Goal: Task Accomplishment & Management: Manage account settings

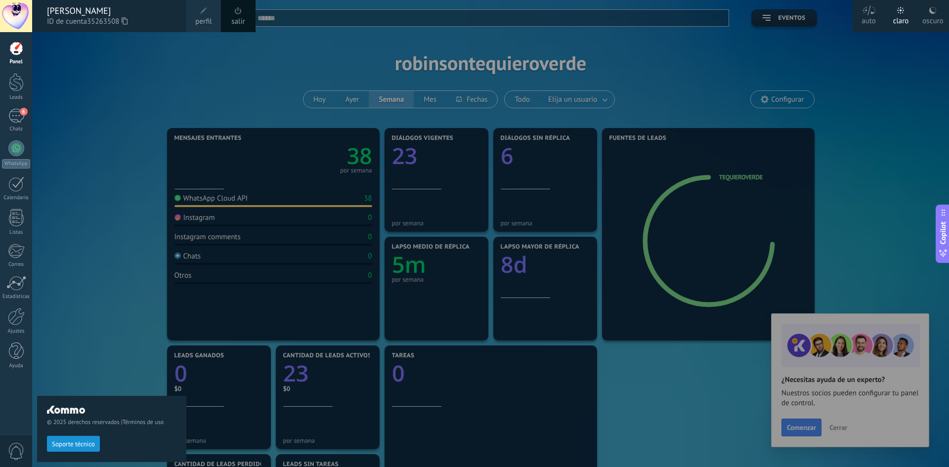
scroll to position [15, 0]
click at [198, 202] on div at bounding box center [506, 233] width 949 height 467
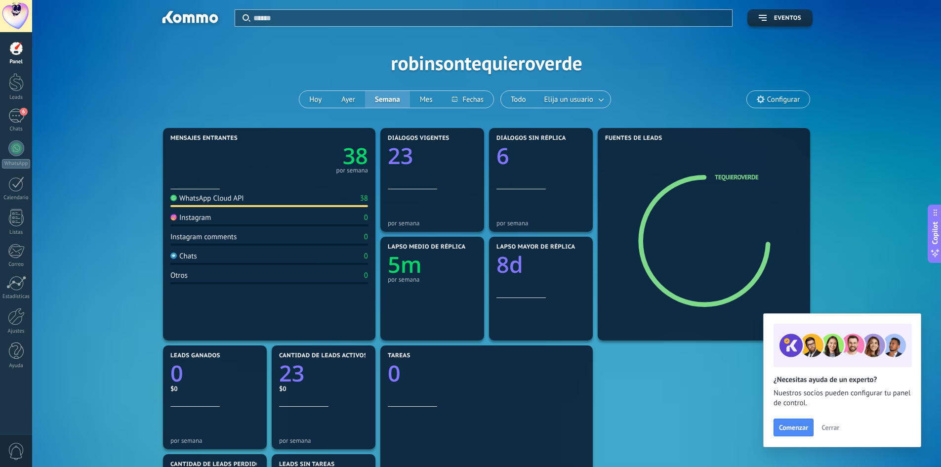
click at [198, 202] on div "WhatsApp Cloud API" at bounding box center [207, 198] width 74 height 9
click at [90, 190] on div "Mensajes entrantes 38 por semana WhatsApp Cloud API 38 Instagram 0 Instagram co…" at bounding box center [487, 398] width 880 height 544
click at [17, 121] on div "6" at bounding box center [16, 116] width 16 height 14
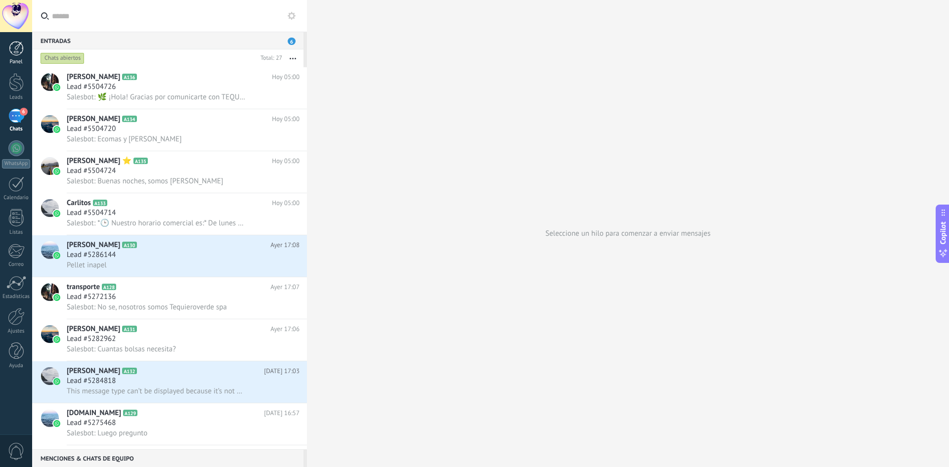
click at [14, 48] on div at bounding box center [16, 48] width 15 height 15
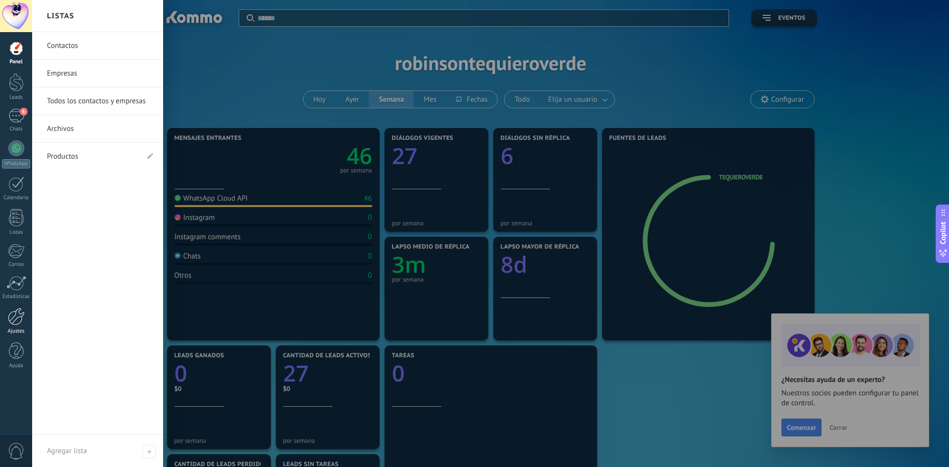
click at [16, 321] on div at bounding box center [16, 316] width 17 height 17
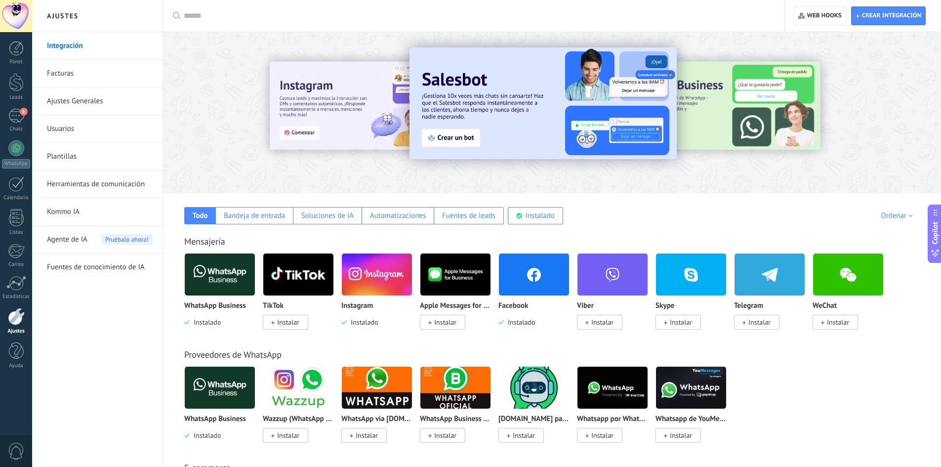
click at [246, 115] on div at bounding box center [310, 112] width 216 height 89
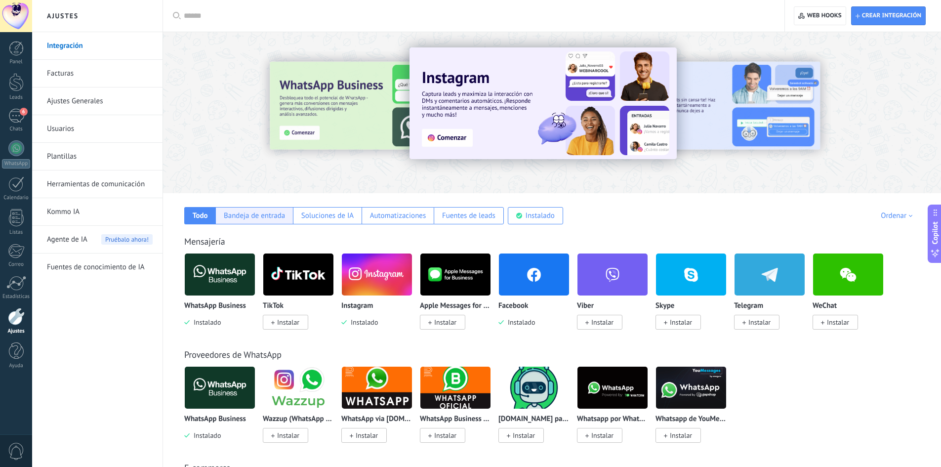
click at [274, 216] on div "Bandeja de entrada" at bounding box center [254, 215] width 61 height 9
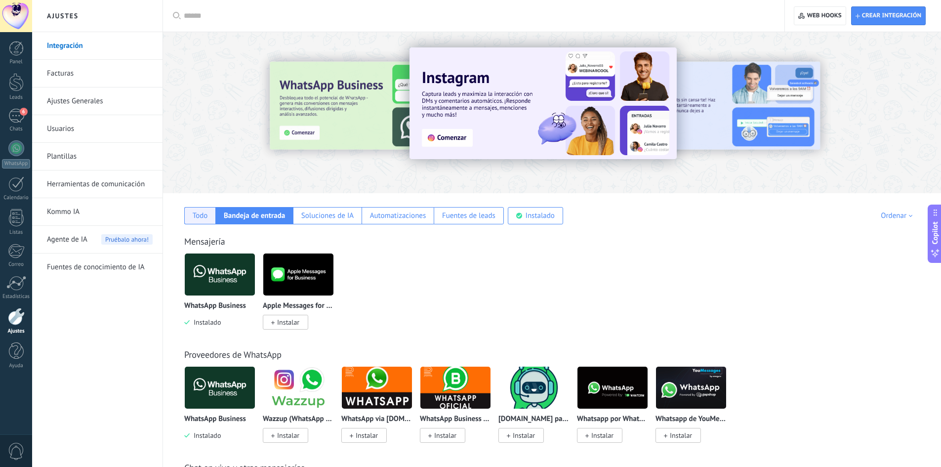
click at [195, 217] on div "Todo" at bounding box center [200, 215] width 15 height 9
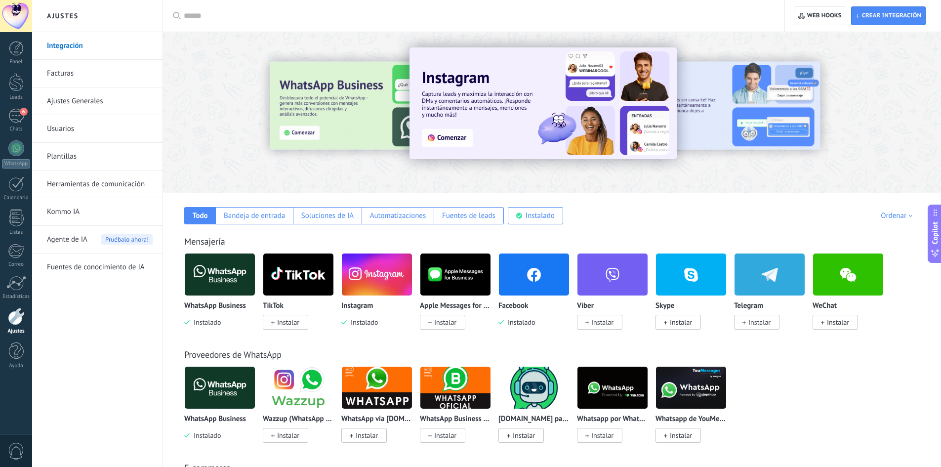
click at [407, 275] on img at bounding box center [377, 275] width 70 height 48
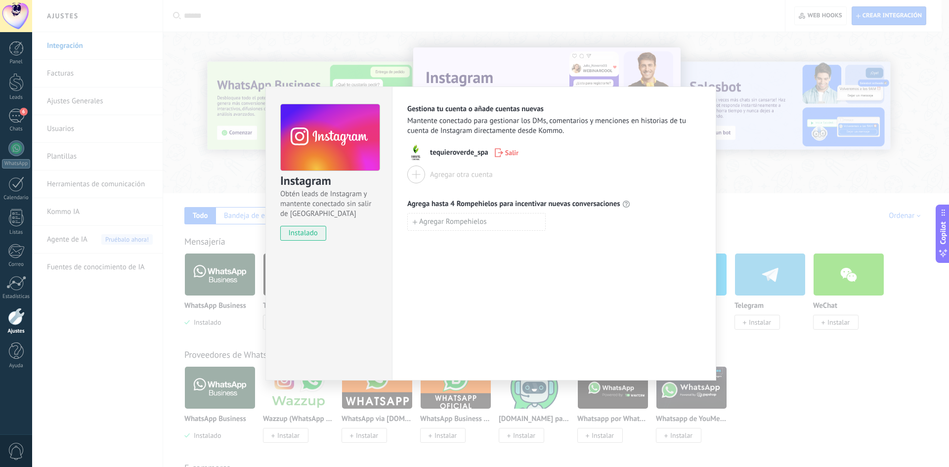
click at [315, 293] on div "Instagram Obtén leads de Instagram y mantente conectado sin salir de Kommo inst…" at bounding box center [328, 233] width 127 height 294
click at [310, 242] on div "Instagram Obtén leads de Instagram y mantente conectado sin salir de Kommo inst…" at bounding box center [329, 168] width 126 height 162
click at [331, 186] on h3 "Instagram" at bounding box center [329, 181] width 99 height 16
click at [353, 127] on use at bounding box center [330, 137] width 99 height 67
click at [547, 72] on div "Instagram Obtén leads de Instagram y mantente conectado sin salir de Kommo inst…" at bounding box center [490, 233] width 917 height 467
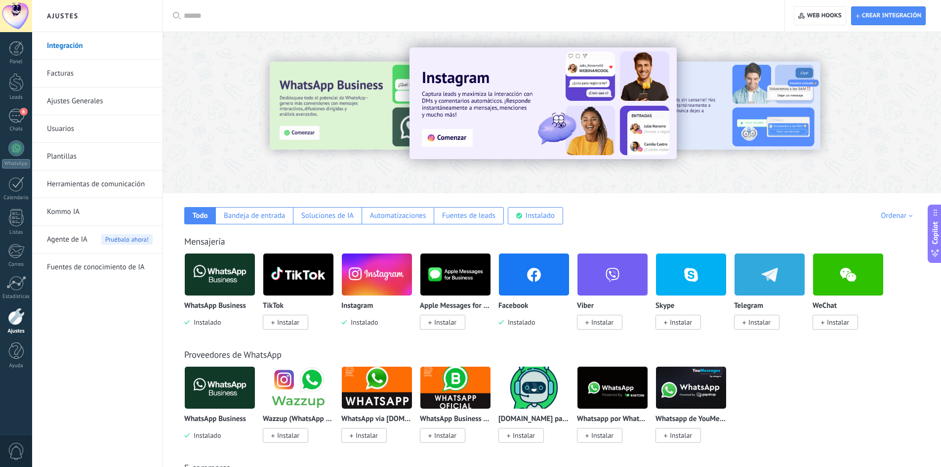
click at [737, 92] on div at bounding box center [797, 112] width 222 height 89
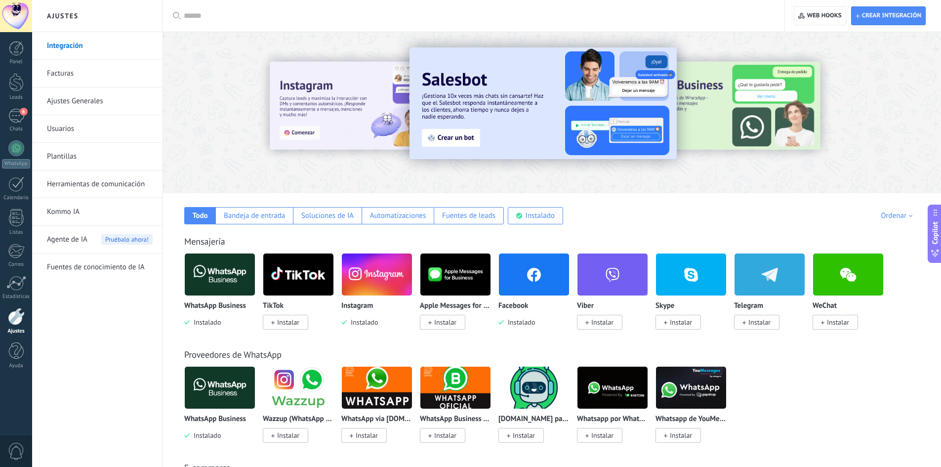
click at [537, 294] on img at bounding box center [534, 275] width 70 height 48
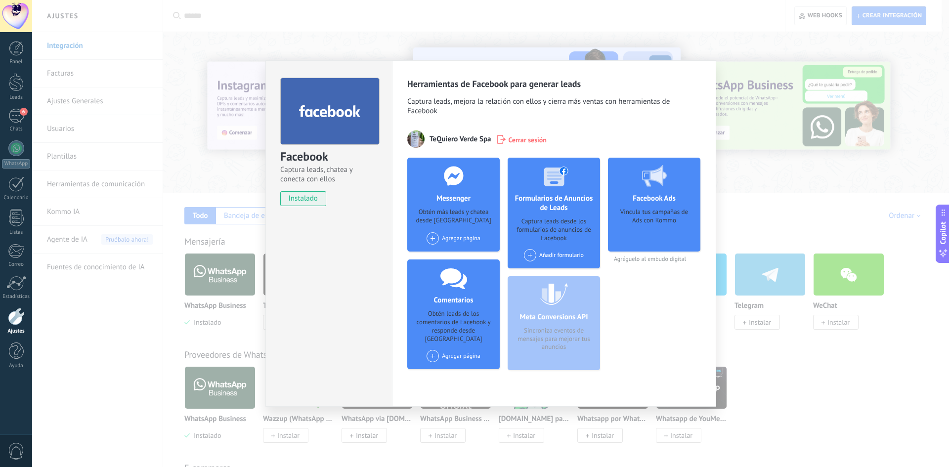
click at [432, 235] on span at bounding box center [432, 238] width 12 height 12
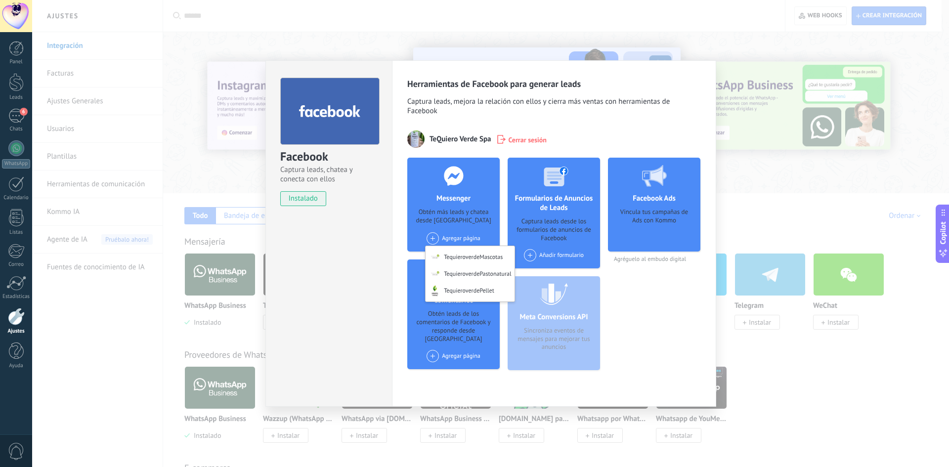
click at [493, 255] on div "TequieroverdeMascotas" at bounding box center [469, 255] width 89 height 19
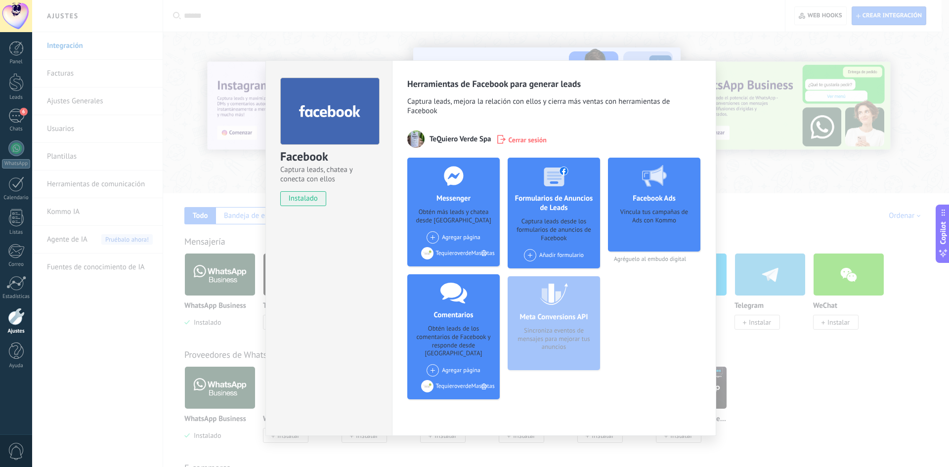
click at [449, 237] on div "Agregar página TequieroverdePastonatural TequieroverdePellet" at bounding box center [453, 237] width 54 height 12
click at [449, 256] on div "TequieroverdePastonatural" at bounding box center [469, 254] width 89 height 19
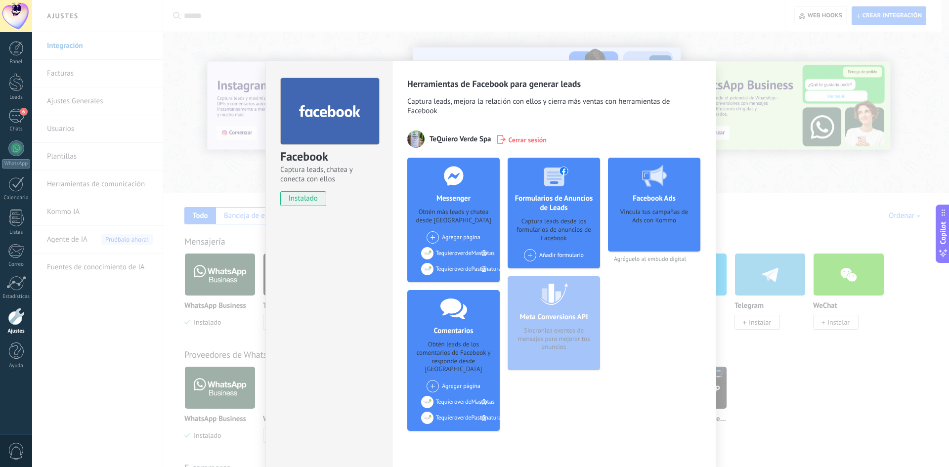
click at [449, 237] on div "Agregar página TequieroverdePellet" at bounding box center [453, 237] width 54 height 12
click at [445, 254] on div "TequieroverdePellet" at bounding box center [461, 256] width 72 height 22
click at [472, 351] on div "Obtén leads de los comentarios de Facebook y responde desde [GEOGRAPHIC_DATA]" at bounding box center [453, 357] width 77 height 34
click at [646, 208] on div "Facebook Ads Vincula tus campañas de Ads con Kommo" at bounding box center [654, 205] width 92 height 94
click at [553, 225] on div "Captura leads desde los formularios de anuncios de Facebook" at bounding box center [553, 229] width 77 height 25
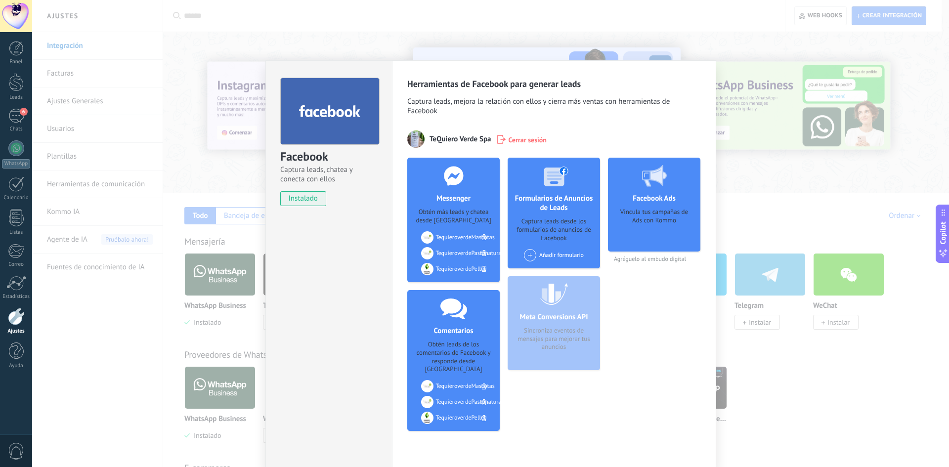
click at [532, 251] on span at bounding box center [530, 255] width 12 height 12
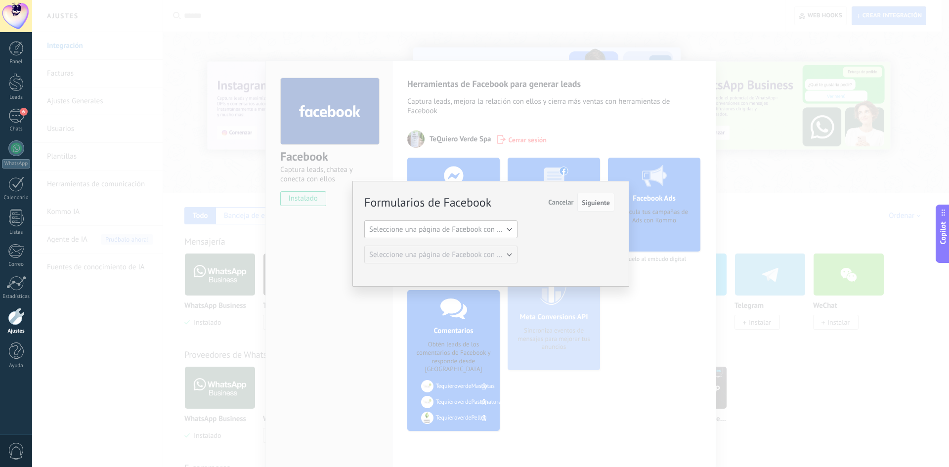
click at [511, 229] on span "Seleccione una página de Facebook con formas" at bounding box center [443, 229] width 149 height 9
click at [553, 202] on span "Cancelar" at bounding box center [560, 202] width 25 height 9
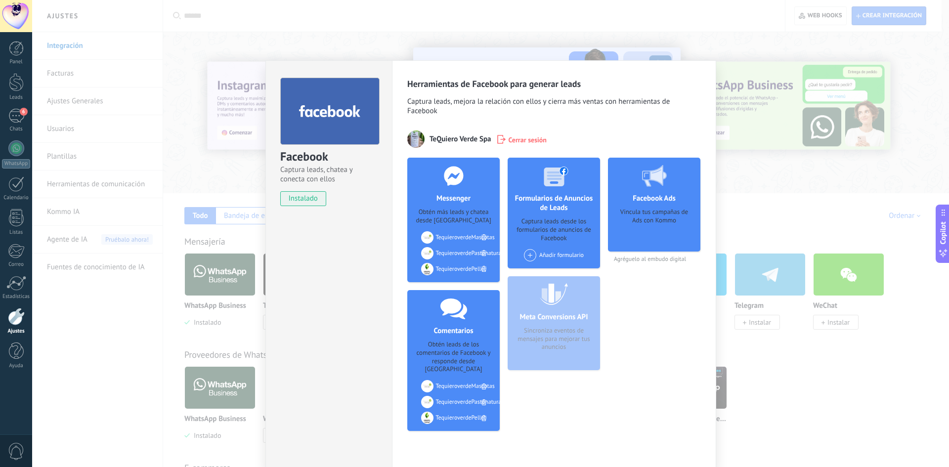
click at [533, 252] on span at bounding box center [530, 255] width 12 height 12
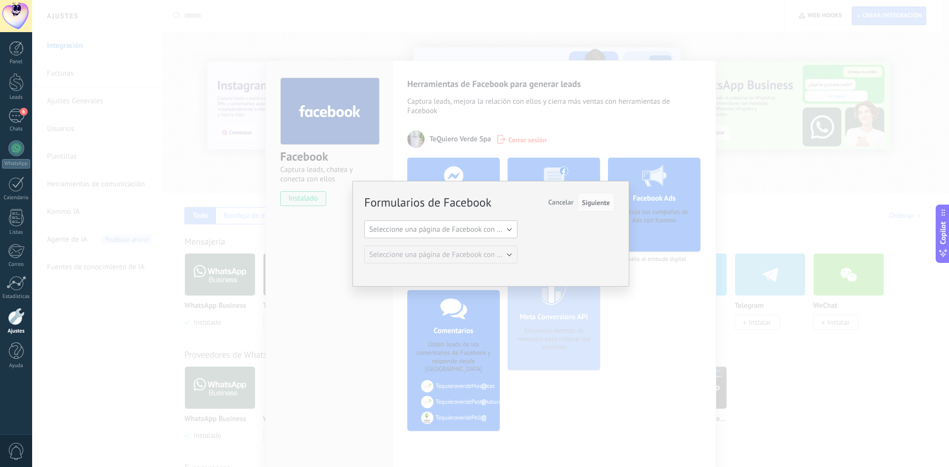
click at [459, 223] on button "Seleccione una página de Facebook con formas" at bounding box center [440, 229] width 153 height 18
click at [405, 252] on li "TequieroverdeMascotas" at bounding box center [437, 246] width 159 height 17
click at [491, 228] on button "TequieroverdeMascotas" at bounding box center [440, 229] width 153 height 18
click at [383, 246] on span "TequieroverdeMascotas" at bounding box center [436, 246] width 156 height 9
click at [425, 228] on span "TequieroverdeMascotas" at bounding box center [406, 229] width 74 height 9
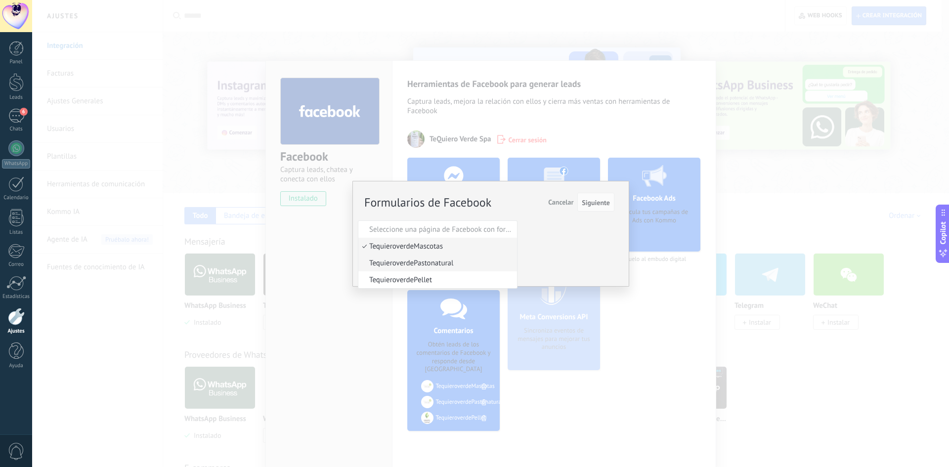
click at [367, 263] on span "TequieroverdePastonatural" at bounding box center [436, 262] width 156 height 9
click at [426, 227] on span "TequieroverdePastonatural" at bounding box center [411, 229] width 84 height 9
click at [555, 201] on span "Cancelar" at bounding box center [560, 202] width 25 height 9
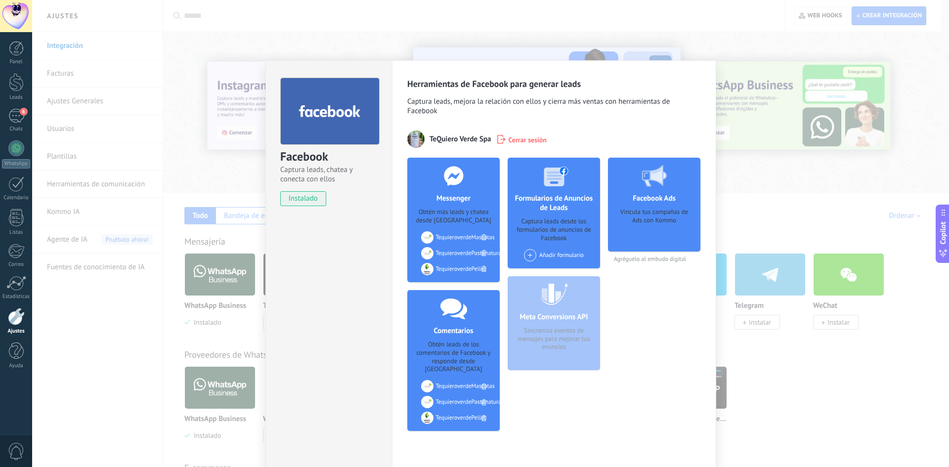
click at [555, 321] on div "Meta Conversions API Sincroniza eventos de mensajes para mejorar tus anuncios" at bounding box center [554, 323] width 92 height 94
click at [543, 25] on div "Facebook Captura leads, chatea y conecta con ellos instalado Desinstalar Herram…" at bounding box center [490, 233] width 917 height 467
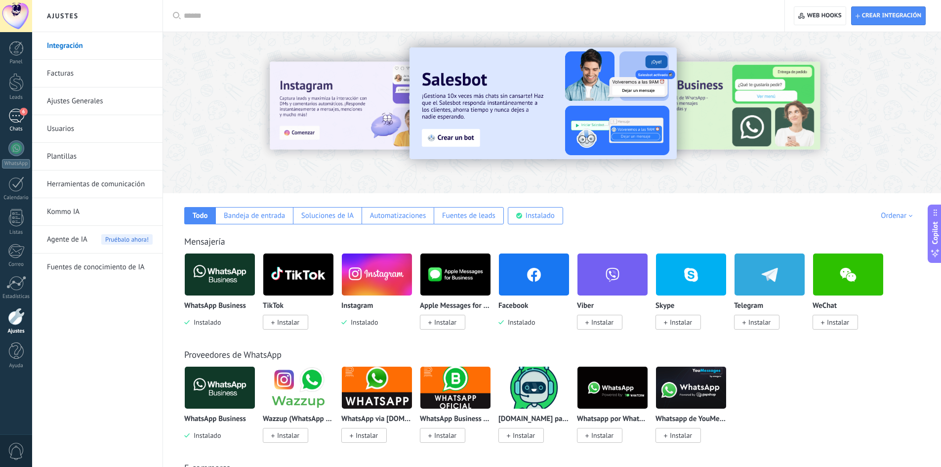
click at [18, 120] on div "6" at bounding box center [16, 116] width 16 height 14
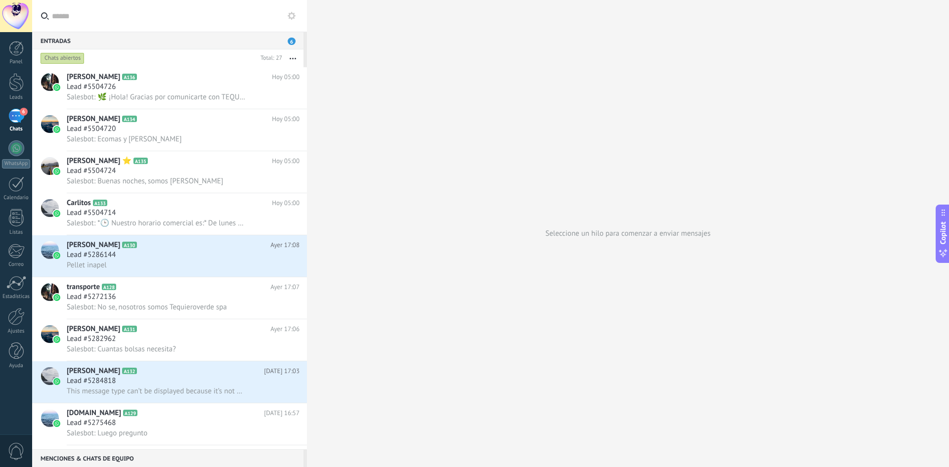
click at [220, 45] on div "Entradas 6" at bounding box center [167, 41] width 271 height 18
click at [57, 59] on div "Chats abiertos" at bounding box center [63, 58] width 44 height 12
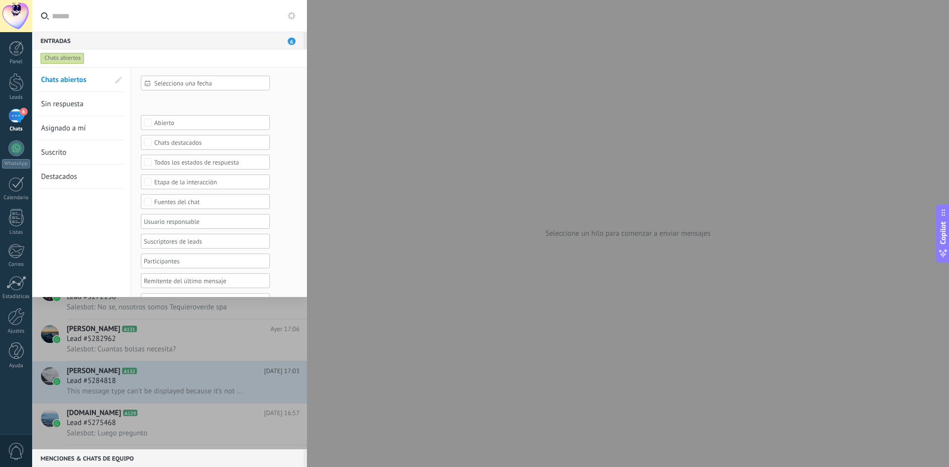
click at [206, 85] on span "Selecciona una fecha" at bounding box center [209, 83] width 110 height 7
click at [115, 82] on div at bounding box center [474, 233] width 949 height 467
click at [154, 28] on input "text" at bounding box center [175, 16] width 247 height 32
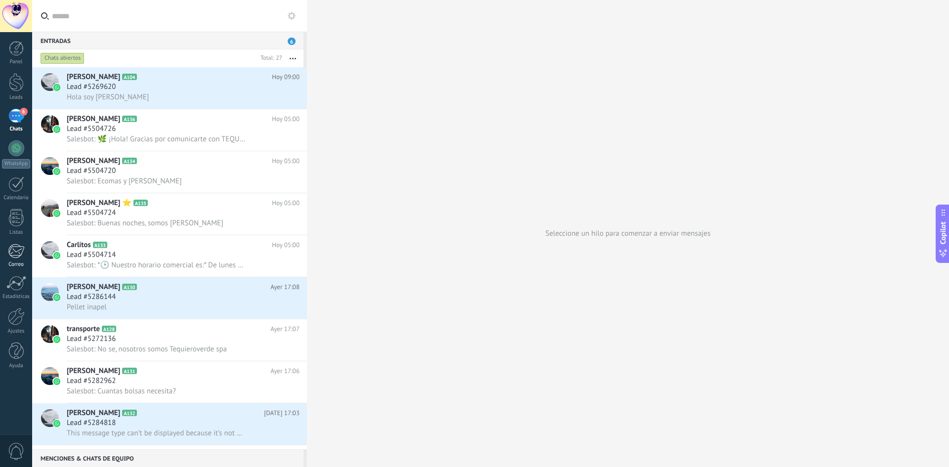
click at [15, 254] on div at bounding box center [16, 251] width 16 height 15
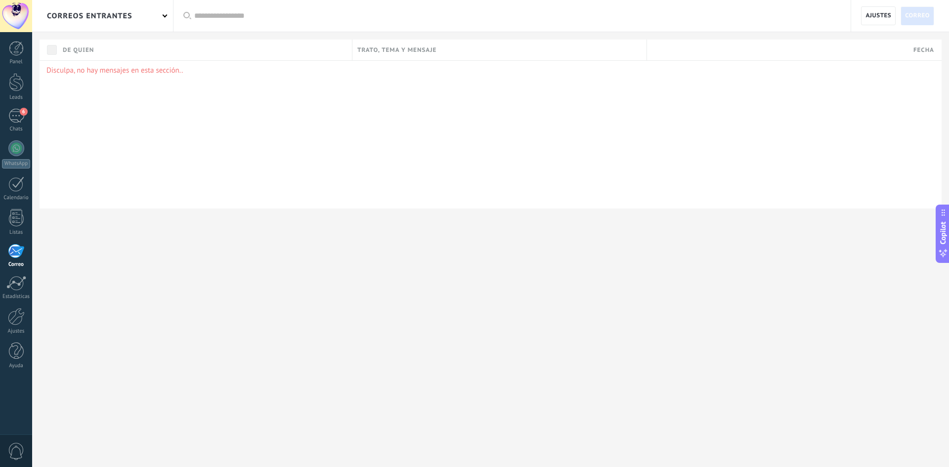
click at [71, 51] on span "De quien" at bounding box center [78, 49] width 31 height 9
click at [869, 13] on span "Ajustes" at bounding box center [878, 16] width 26 height 18
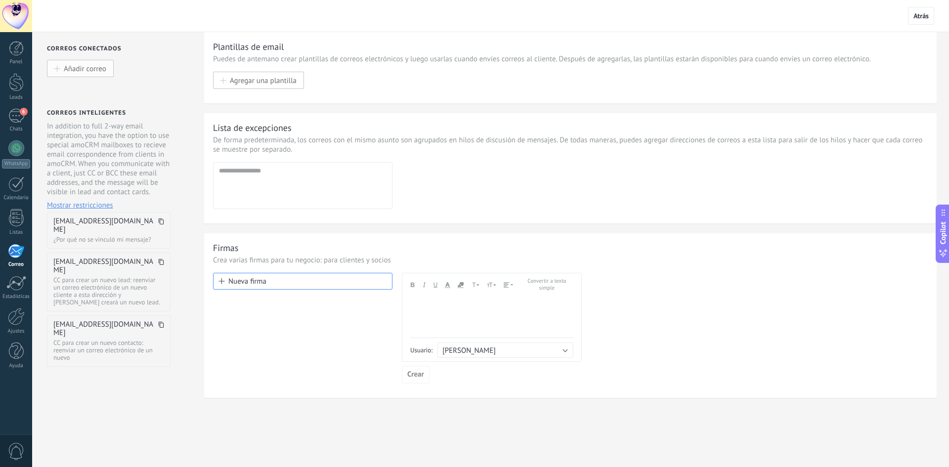
click at [74, 72] on span "Añadir correo" at bounding box center [85, 68] width 43 height 8
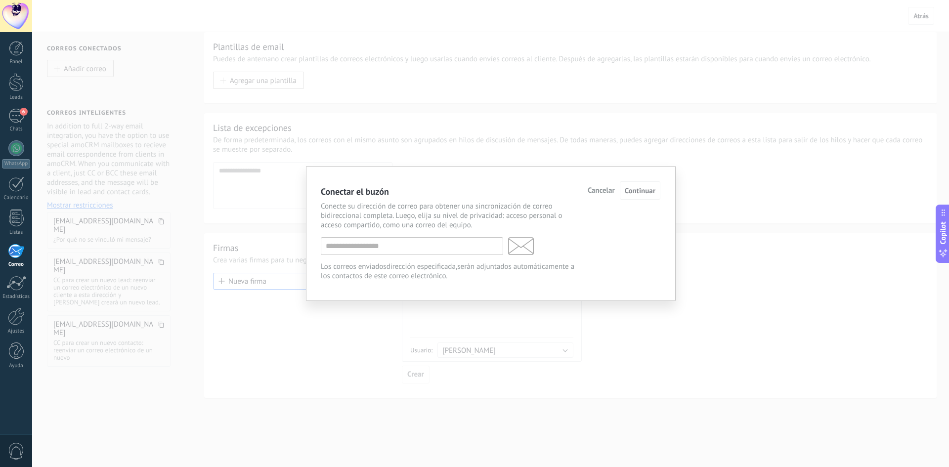
click at [389, 257] on div "Conecte su dirección de correo para obtener una sincronización de correo bidire…" at bounding box center [491, 241] width 340 height 79
click at [392, 247] on input "text" at bounding box center [412, 246] width 182 height 18
type input "**********"
click at [491, 250] on div at bounding box center [495, 250] width 8 height 8
drag, startPoint x: 479, startPoint y: 252, endPoint x: 318, endPoint y: 230, distance: 162.1
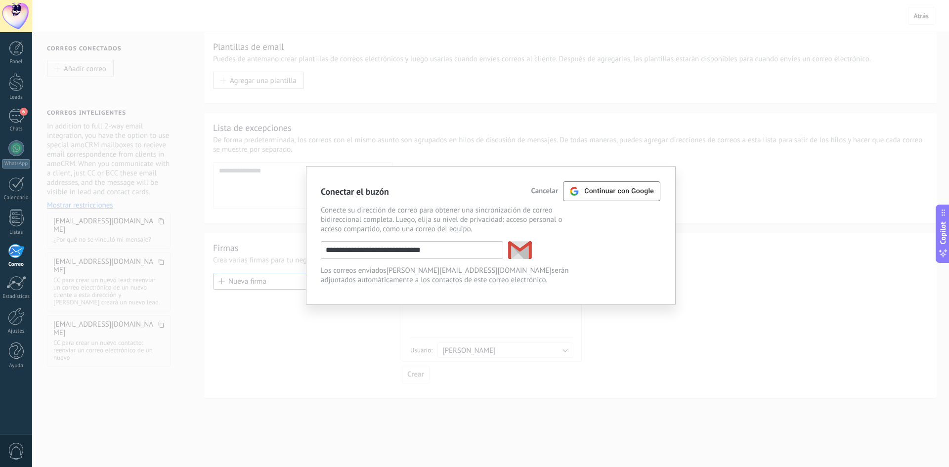
click at [318, 230] on div "**********" at bounding box center [491, 235] width 370 height 139
type input "**********"
click at [652, 192] on span "Continuar" at bounding box center [640, 190] width 31 height 9
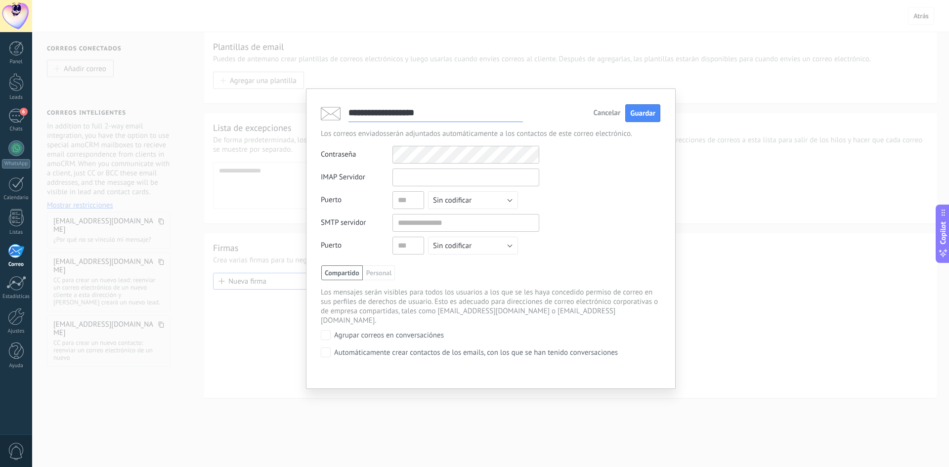
click at [425, 179] on input "text" at bounding box center [465, 178] width 147 height 18
click at [335, 200] on div "Puerto" at bounding box center [357, 200] width 72 height 18
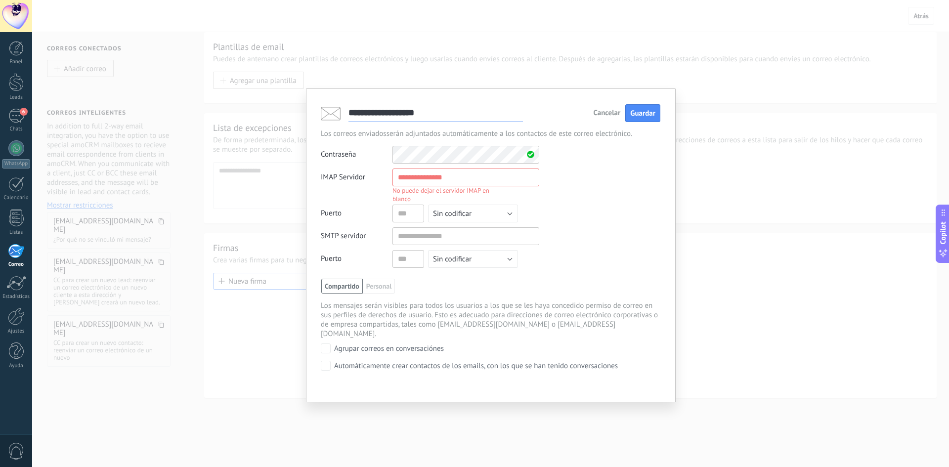
click at [459, 176] on input "text" at bounding box center [465, 178] width 147 height 18
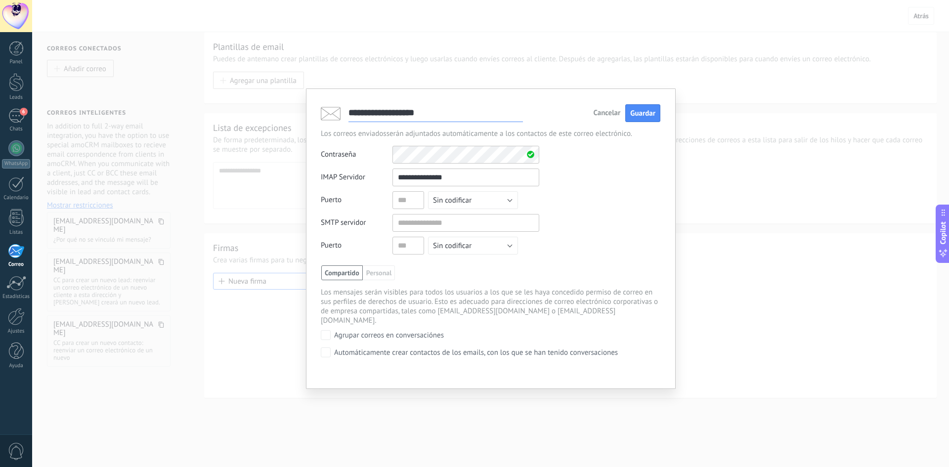
type input "**********"
click at [396, 199] on input "text" at bounding box center [408, 200] width 32 height 18
click at [510, 200] on button "Sin codificar" at bounding box center [473, 200] width 90 height 18
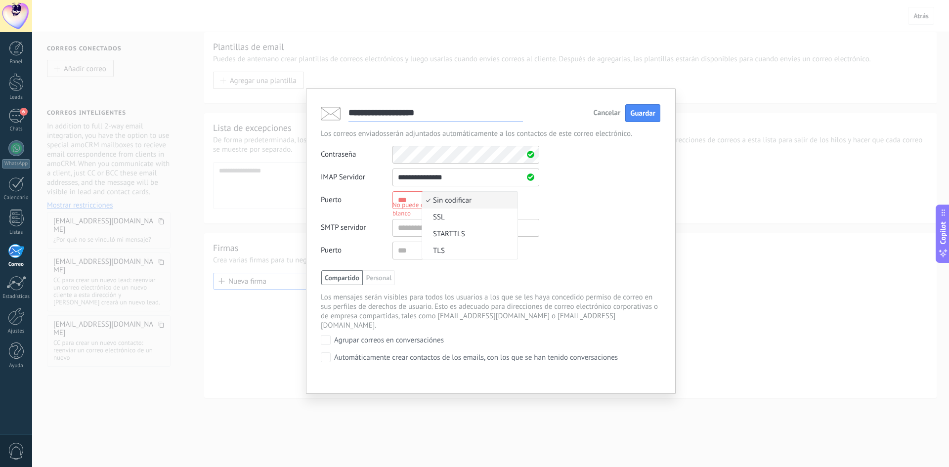
click at [572, 204] on div "**********" at bounding box center [491, 217] width 340 height 96
click at [490, 202] on button "Sin codificar" at bounding box center [473, 200] width 90 height 18
click at [412, 206] on div "No puede dejar el puerto IMAP en blanco" at bounding box center [448, 209] width 113 height 17
click at [386, 216] on form "**********" at bounding box center [430, 217] width 218 height 96
click at [398, 255] on input "text" at bounding box center [408, 251] width 32 height 18
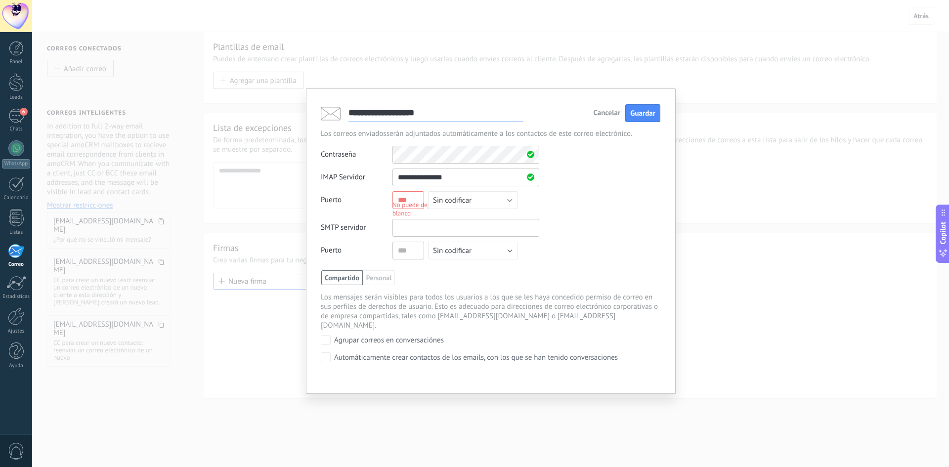
click at [424, 222] on input "text" at bounding box center [465, 228] width 147 height 18
click at [407, 279] on div "Compartido Personal [PERSON_NAME] Compartido con el administrador" at bounding box center [490, 277] width 339 height 15
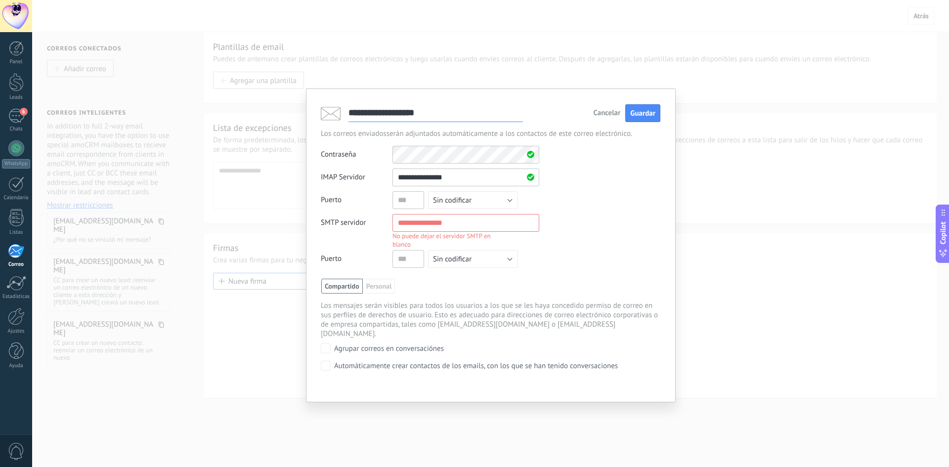
click at [404, 285] on div "Compartido Personal [PERSON_NAME] Compartido con el administrador" at bounding box center [490, 286] width 339 height 15
click at [345, 284] on span "Compartido" at bounding box center [342, 286] width 42 height 15
click at [653, 111] on span "Guardar" at bounding box center [642, 113] width 25 height 9
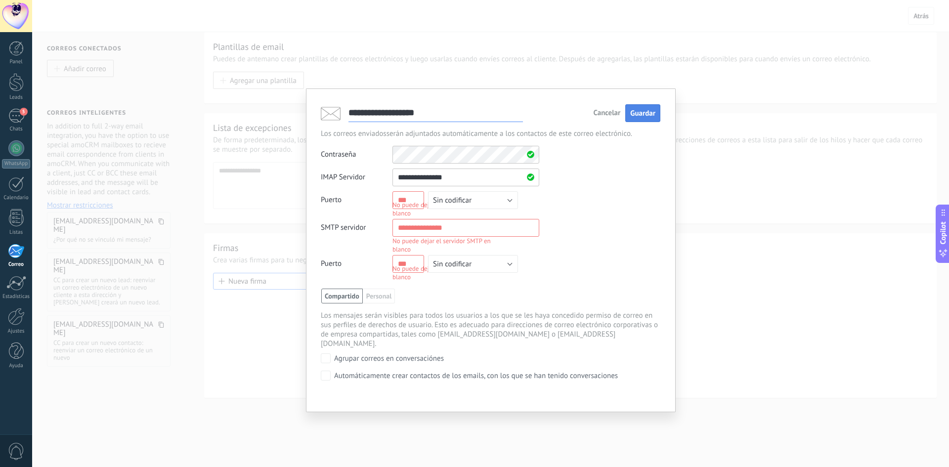
click at [638, 112] on span "Guardar" at bounding box center [642, 113] width 25 height 9
click at [763, 51] on div "**********" at bounding box center [490, 233] width 917 height 467
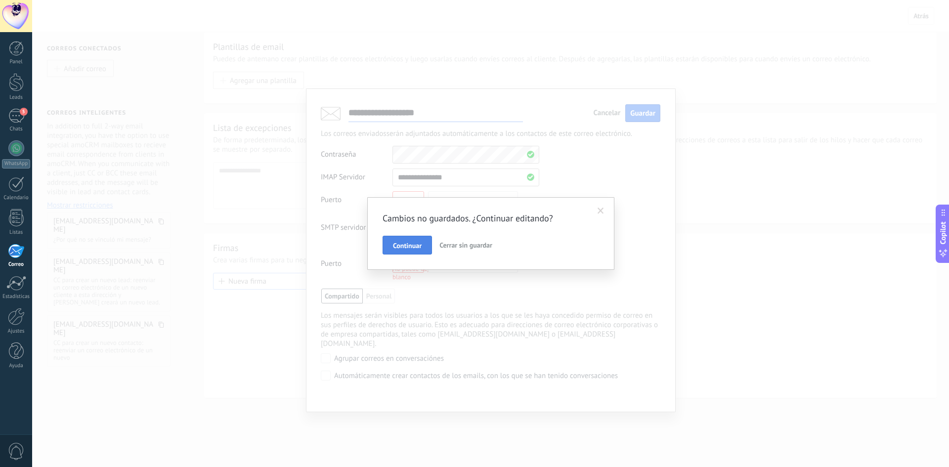
click at [406, 243] on span "Continuar" at bounding box center [407, 245] width 29 height 7
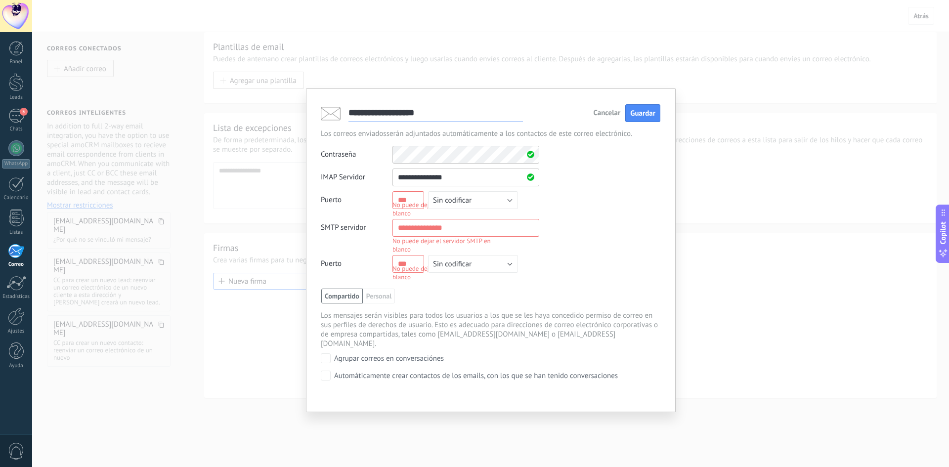
click at [410, 202] on div "No puede dejar el puerto IMAP en blanco" at bounding box center [448, 209] width 113 height 17
click at [786, 103] on div "**********" at bounding box center [490, 233] width 917 height 467
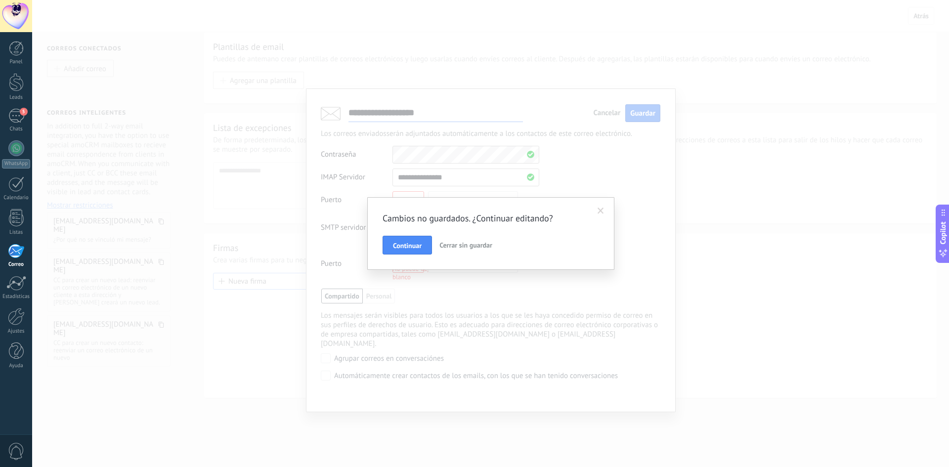
click at [745, 116] on div "Cambios no guardados. ¿Continuar editando? Continuar Cerrar sin guardar" at bounding box center [490, 233] width 917 height 467
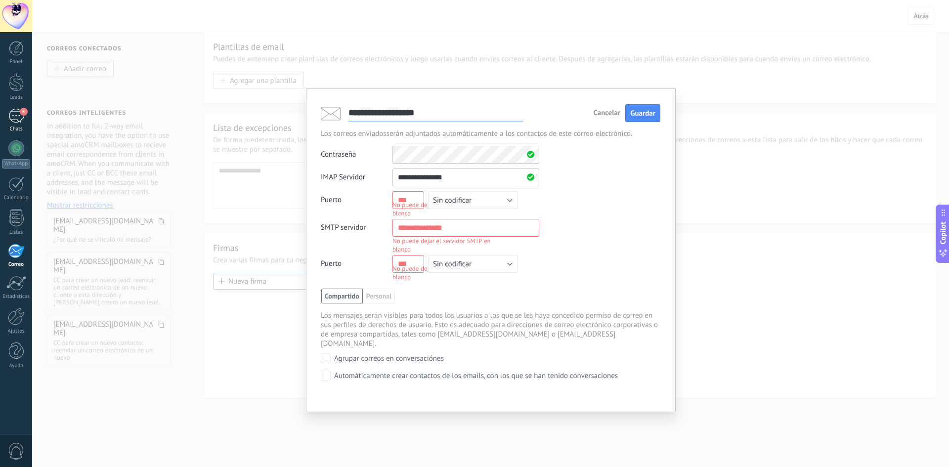
click at [16, 112] on div "5" at bounding box center [16, 116] width 16 height 14
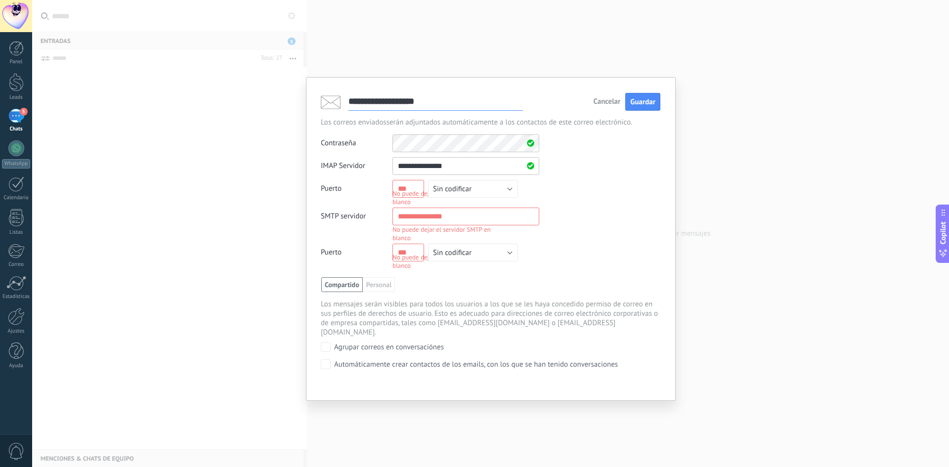
click at [607, 103] on span "Cancelar" at bounding box center [606, 101] width 27 height 7
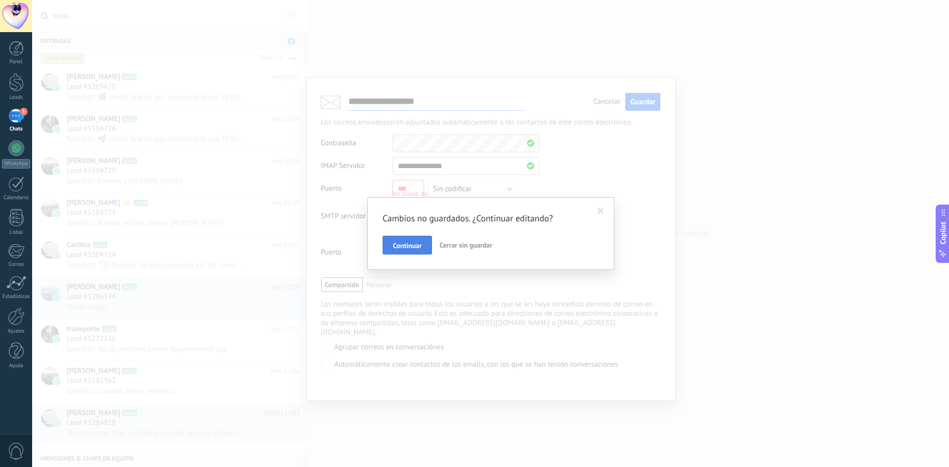
click at [404, 246] on span "Continuar" at bounding box center [407, 245] width 29 height 7
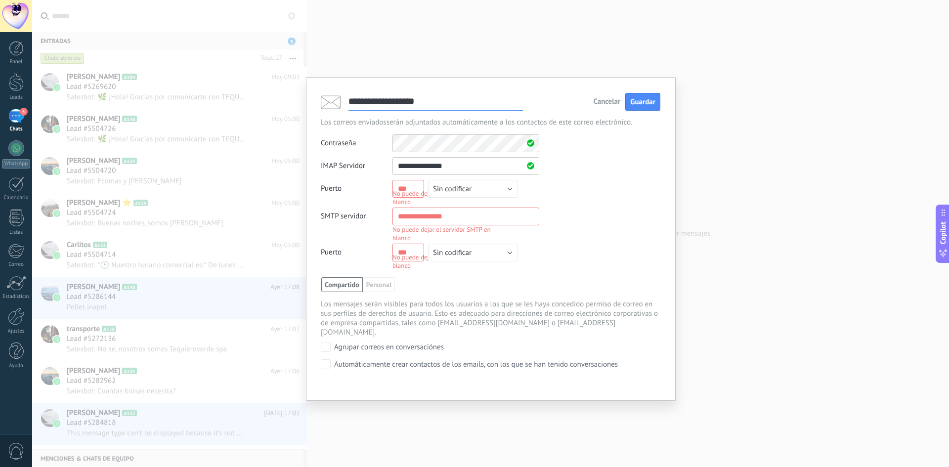
click at [417, 191] on div "No puede dejar el puerto IMAP en blanco" at bounding box center [448, 197] width 113 height 17
click at [13, 327] on link "Ajustes" at bounding box center [16, 321] width 32 height 27
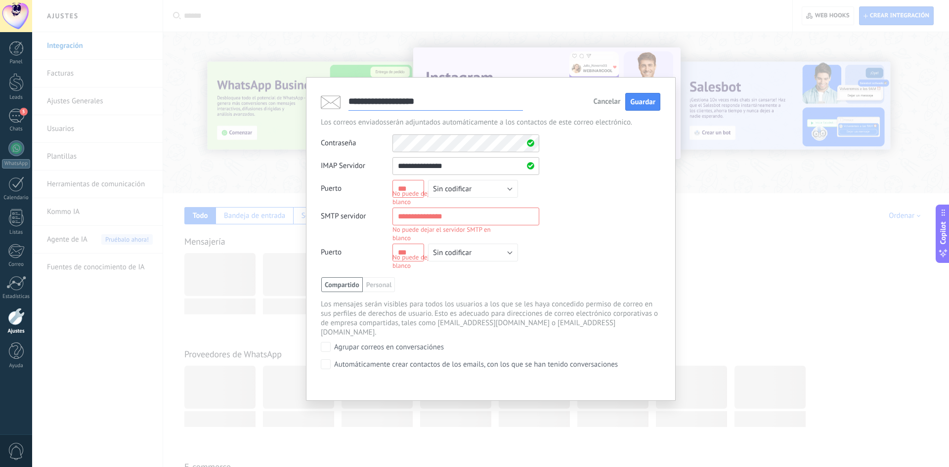
click at [615, 101] on span "Cancelar" at bounding box center [606, 101] width 27 height 7
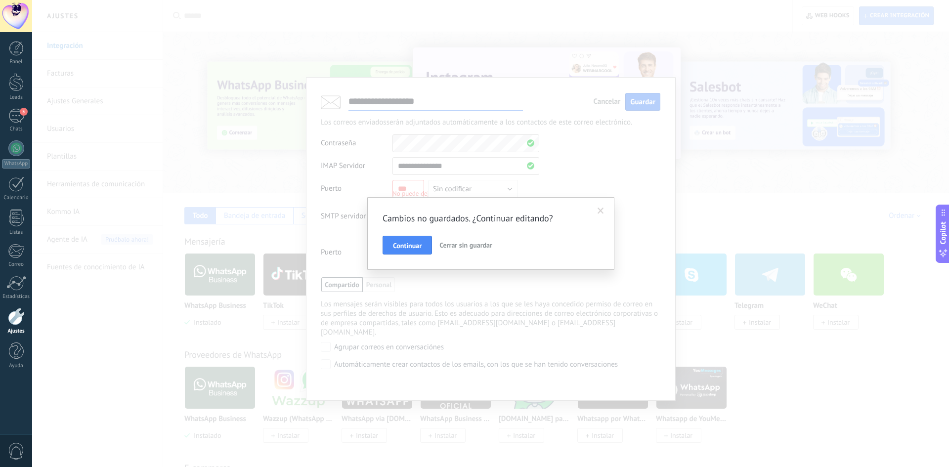
click at [455, 243] on span "Cerrar sin guardar" at bounding box center [465, 245] width 53 height 9
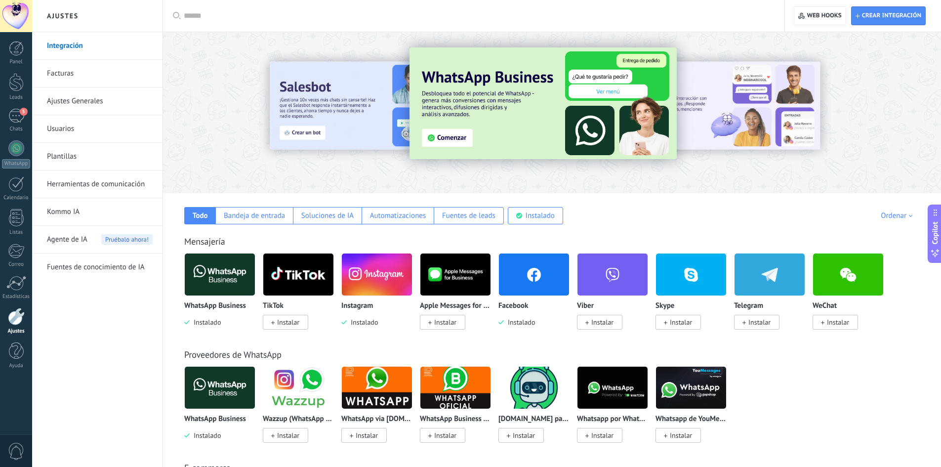
click at [512, 286] on img at bounding box center [534, 275] width 70 height 48
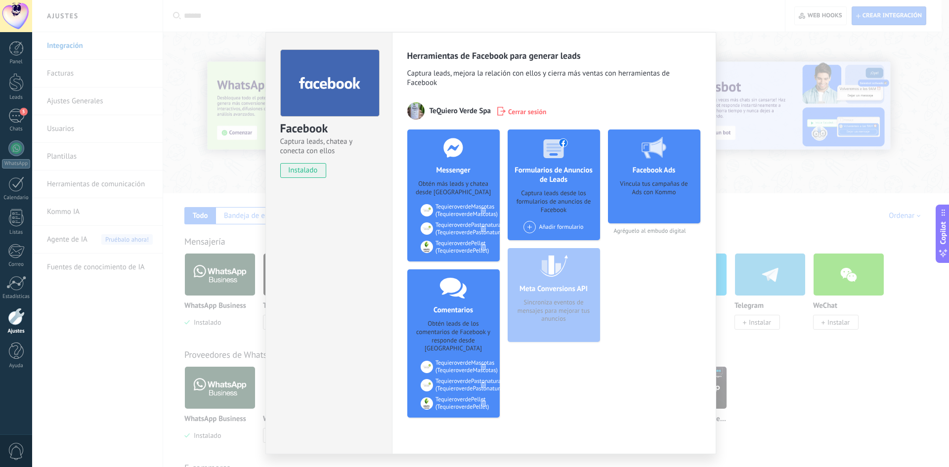
click at [512, 110] on span "Cerrar sesión" at bounding box center [527, 111] width 39 height 10
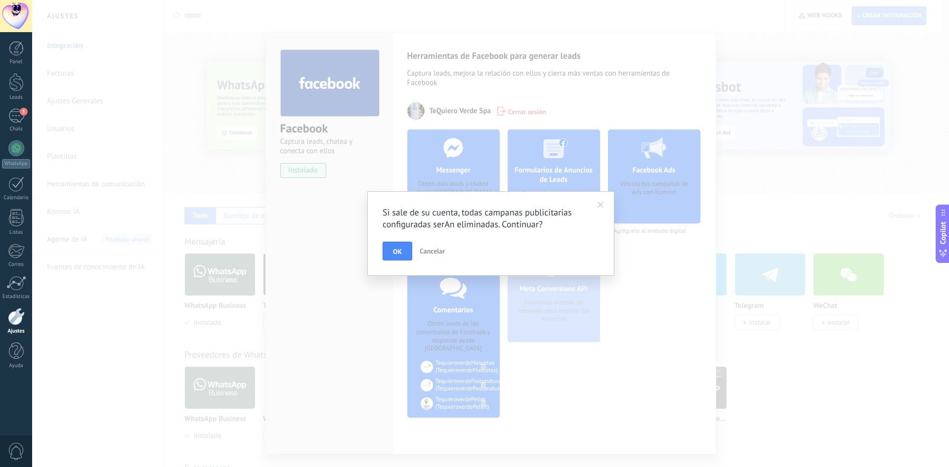
click at [596, 205] on span at bounding box center [601, 205] width 16 height 17
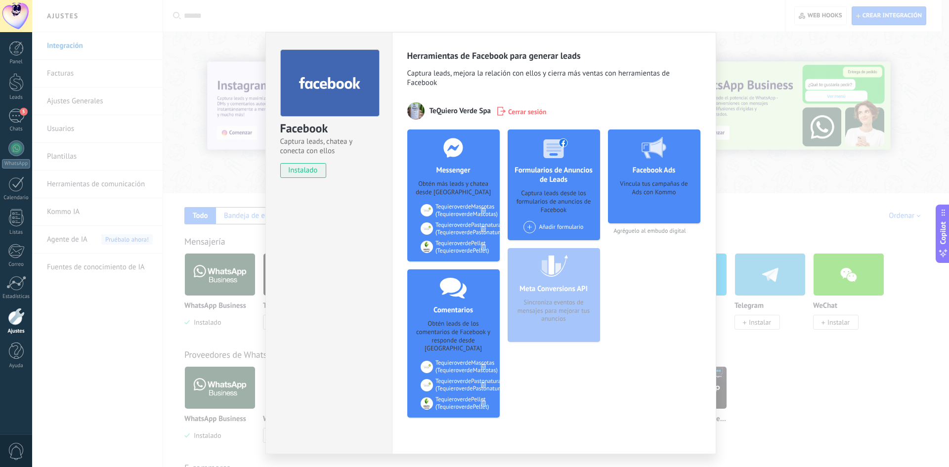
click at [661, 164] on div at bounding box center [654, 147] width 98 height 36
click at [293, 169] on span "instalado" at bounding box center [303, 170] width 45 height 15
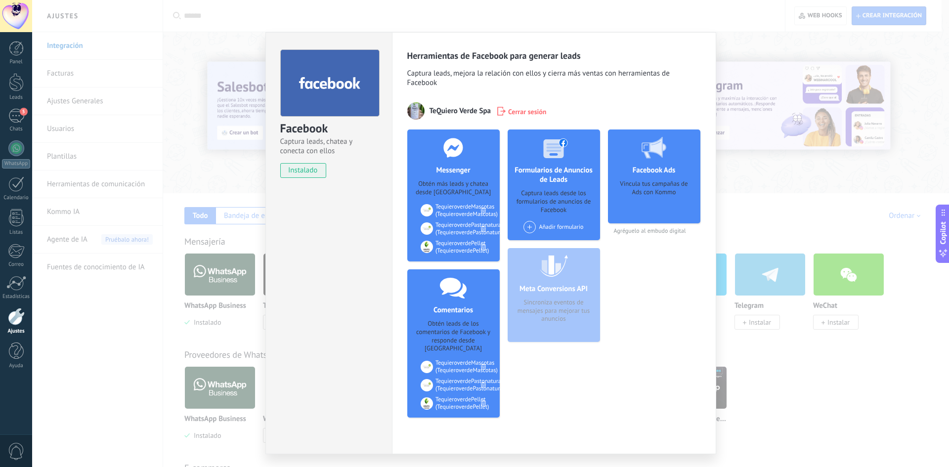
click at [470, 109] on span "TeQuiero Verde Spa" at bounding box center [459, 110] width 61 height 9
click at [403, 112] on div "Herramientas de Facebook para generar leads Captura leads, mejora la relación c…" at bounding box center [554, 243] width 324 height 422
click at [416, 105] on img at bounding box center [415, 110] width 17 height 17
drag, startPoint x: 565, startPoint y: 100, endPoint x: 642, endPoint y: 343, distance: 255.2
click at [642, 343] on div "Facebook Ads Vincula tus campañas de Ads con Kommo Agréguelo al embudo digital" at bounding box center [654, 277] width 92 height 296
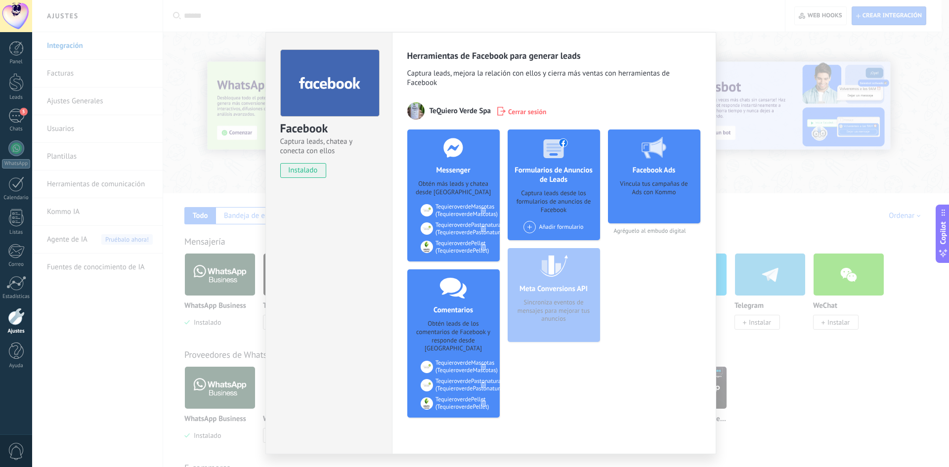
click at [457, 110] on span "TeQuiero Verde Spa" at bounding box center [459, 110] width 61 height 9
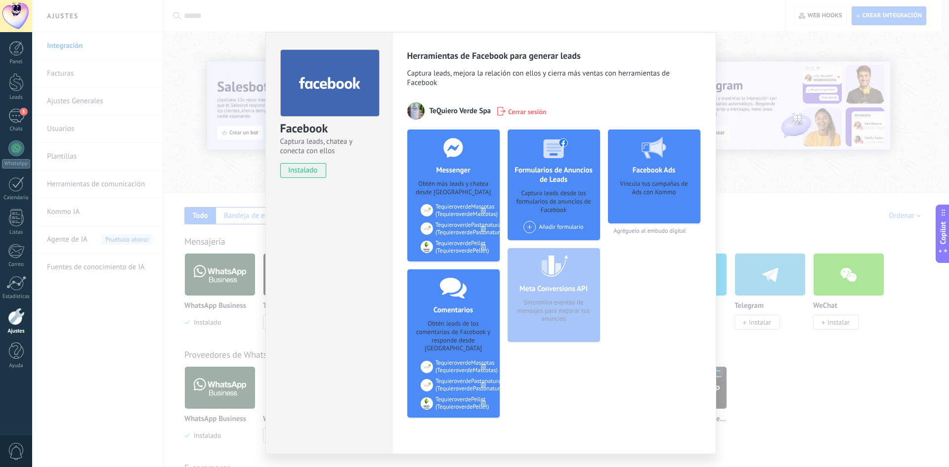
click at [451, 111] on span "TeQuiero Verde Spa" at bounding box center [459, 110] width 61 height 9
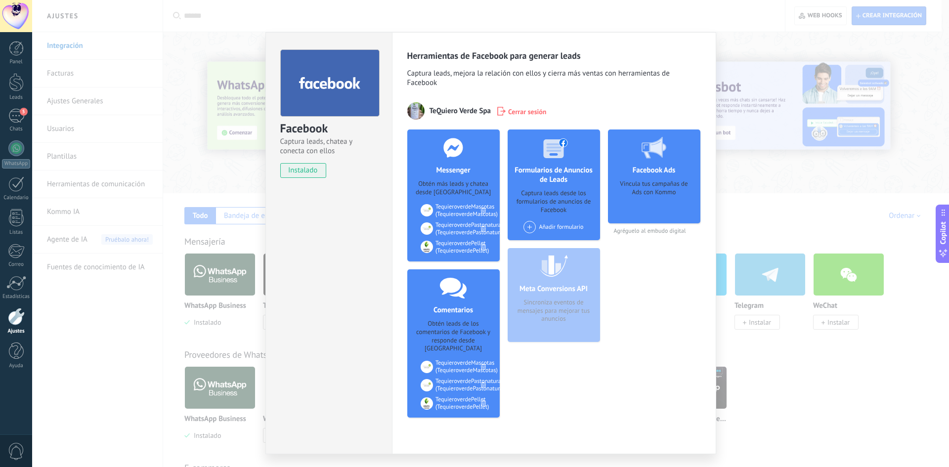
click at [459, 107] on span "TeQuiero Verde Spa" at bounding box center [459, 110] width 61 height 9
click at [512, 114] on span "Cerrar sesión" at bounding box center [527, 111] width 39 height 10
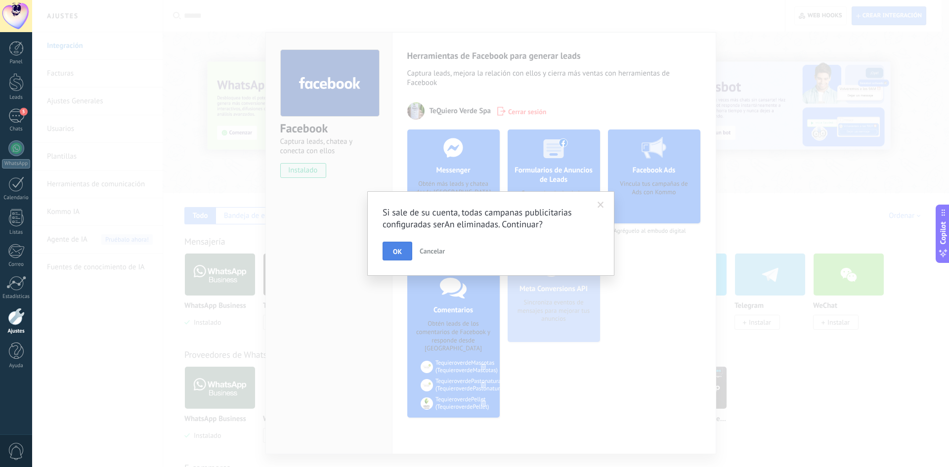
click at [407, 251] on button "OK" at bounding box center [398, 251] width 30 height 19
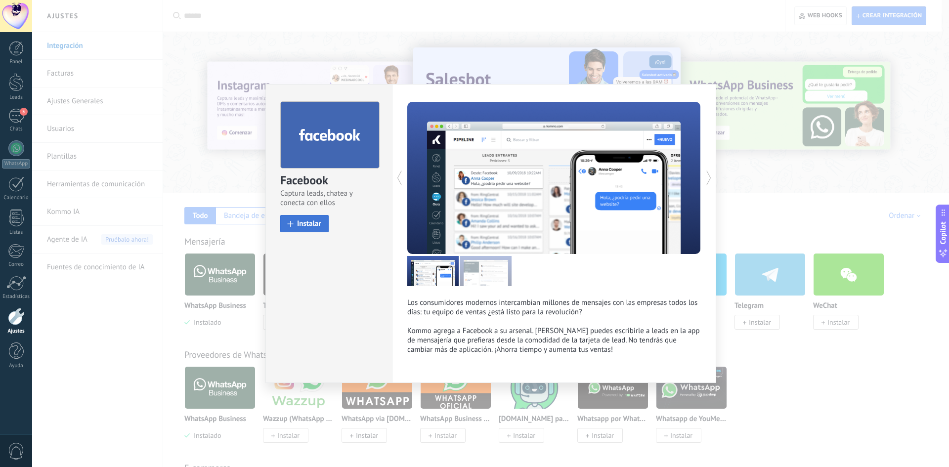
click at [313, 224] on span "Instalar" at bounding box center [309, 223] width 24 height 7
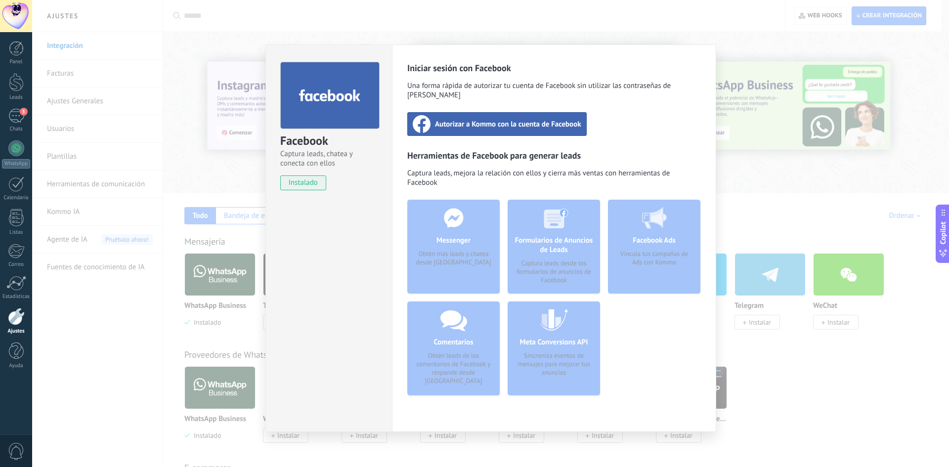
click at [492, 119] on span "Autorizar a Kommo con la cuenta de Facebook" at bounding box center [508, 124] width 146 height 10
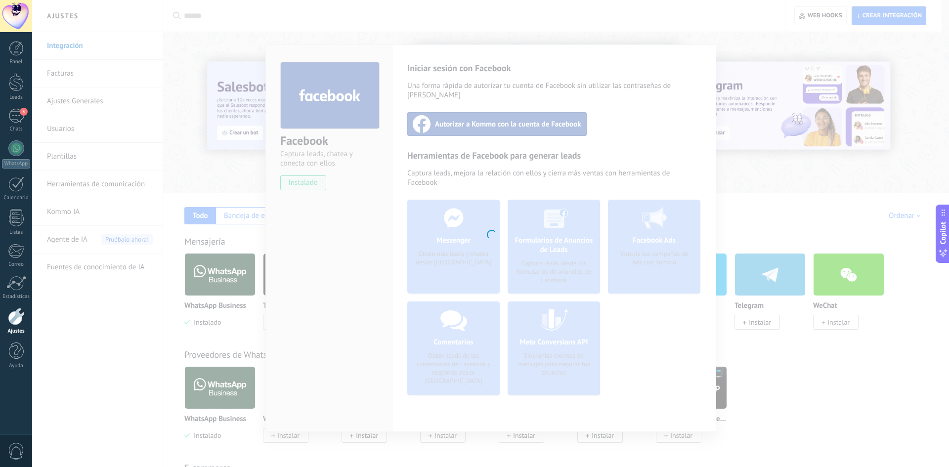
drag, startPoint x: 597, startPoint y: 185, endPoint x: 592, endPoint y: 199, distance: 15.1
click at [592, 199] on div at bounding box center [490, 233] width 917 height 467
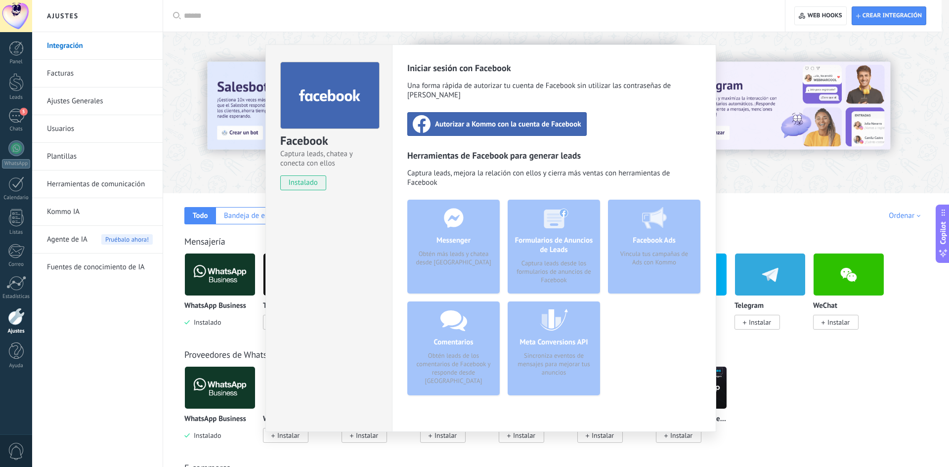
click at [540, 119] on span "Autorizar a Kommo con la cuenta de Facebook" at bounding box center [508, 124] width 146 height 10
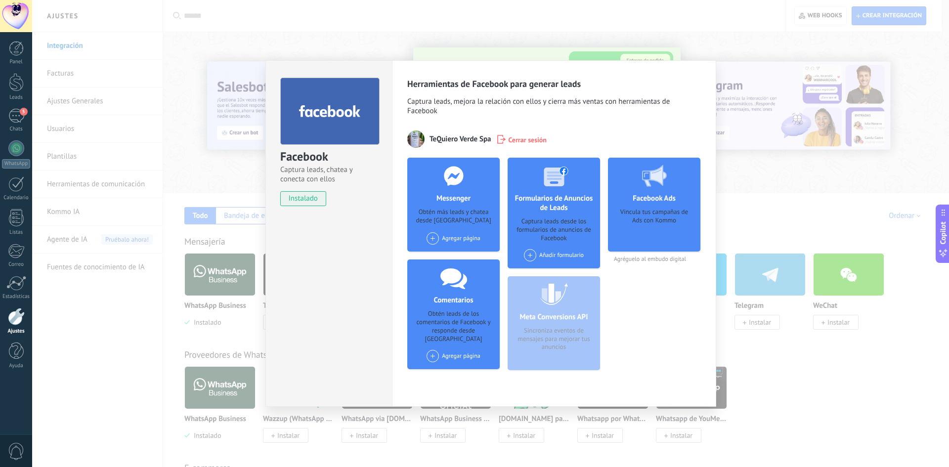
click at [449, 240] on div "Agregar página" at bounding box center [453, 238] width 54 height 12
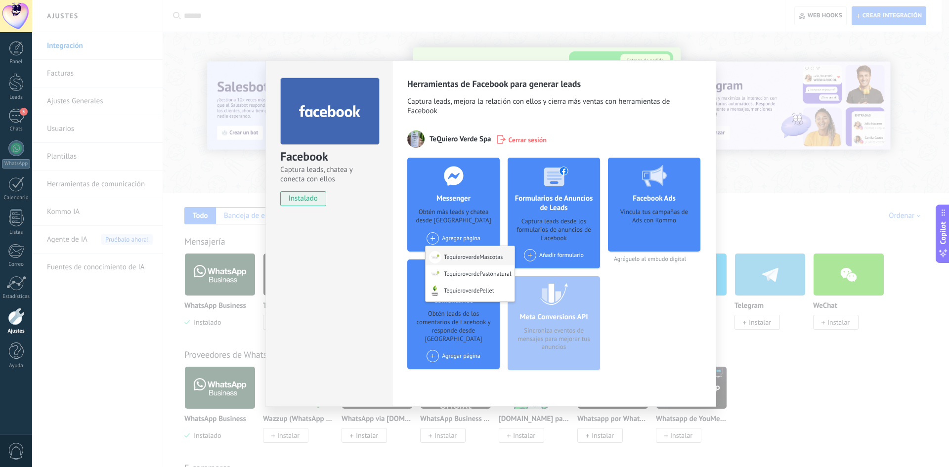
click at [449, 258] on div "TequieroverdeMascotas" at bounding box center [469, 255] width 89 height 19
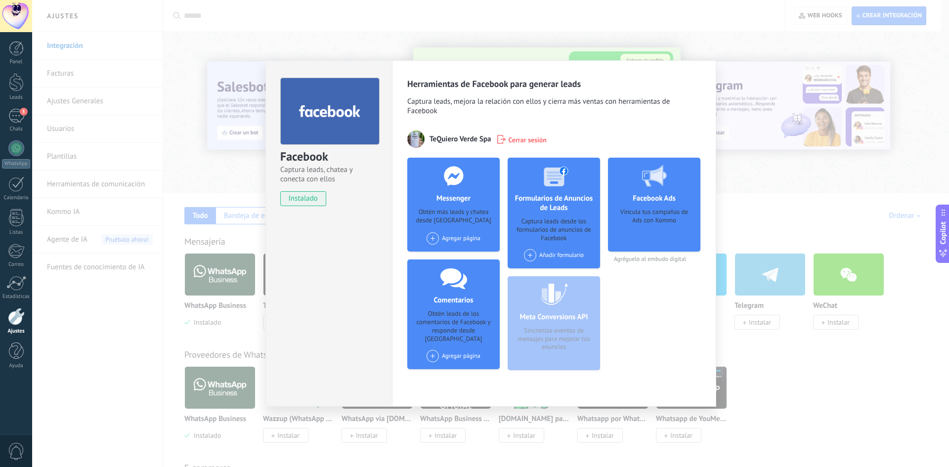
click at [451, 241] on div "Agregar página TequieroverdeMascotas TequieroverdePastonatural TequieroverdePel…" at bounding box center [453, 238] width 54 height 12
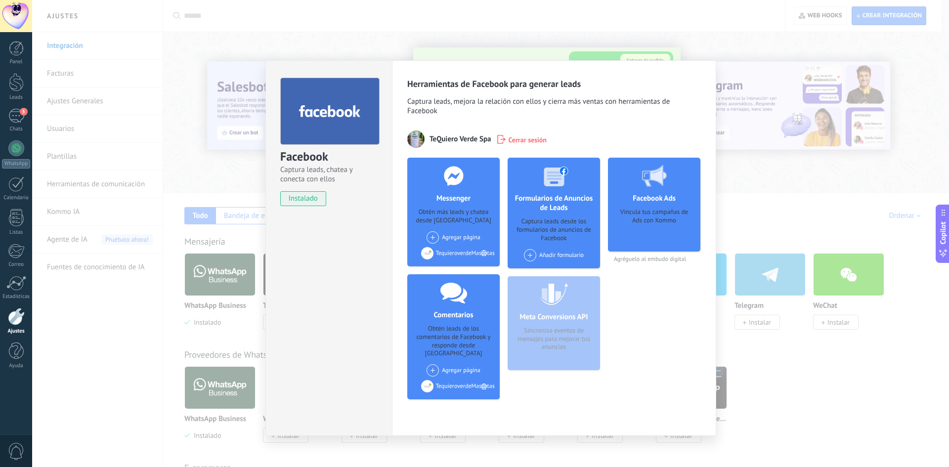
click at [438, 242] on div "Agregar página TequieroverdePastonatural TequieroverdePellet" at bounding box center [453, 237] width 54 height 12
click at [453, 254] on div "TequieroverdePastonatural" at bounding box center [469, 254] width 89 height 19
click at [460, 237] on div "Agregar página TequieroverdePastonatural TequieroverdePellet" at bounding box center [453, 237] width 54 height 12
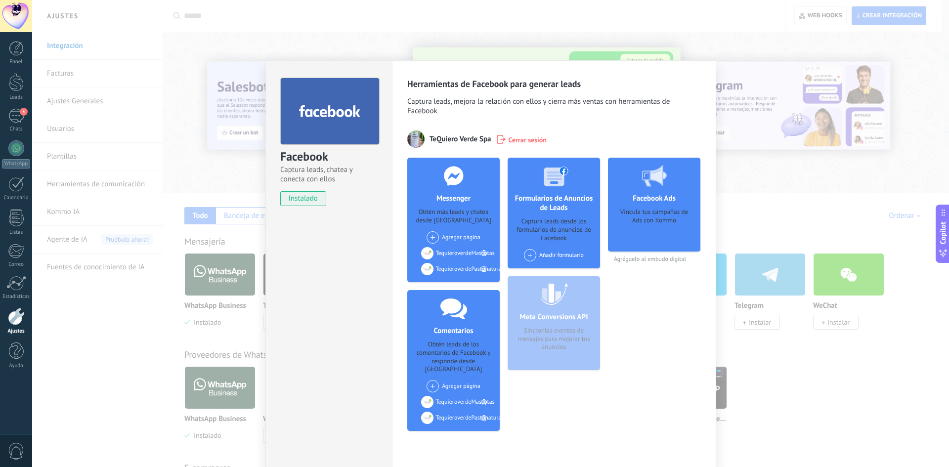
click at [459, 239] on div "Agregar página TequieroverdePellet" at bounding box center [453, 237] width 54 height 12
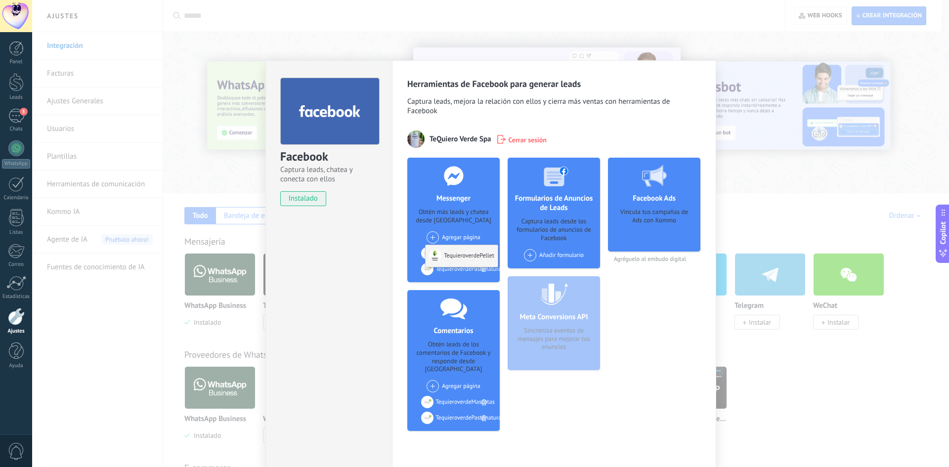
click at [458, 259] on div "TequieroverdePellet" at bounding box center [461, 256] width 72 height 22
click at [456, 341] on div "Obtén leads de los comentarios de Facebook y responde desde [GEOGRAPHIC_DATA]" at bounding box center [453, 357] width 77 height 34
click at [460, 383] on div "TequieroverdeMascotas" at bounding box center [465, 386] width 59 height 7
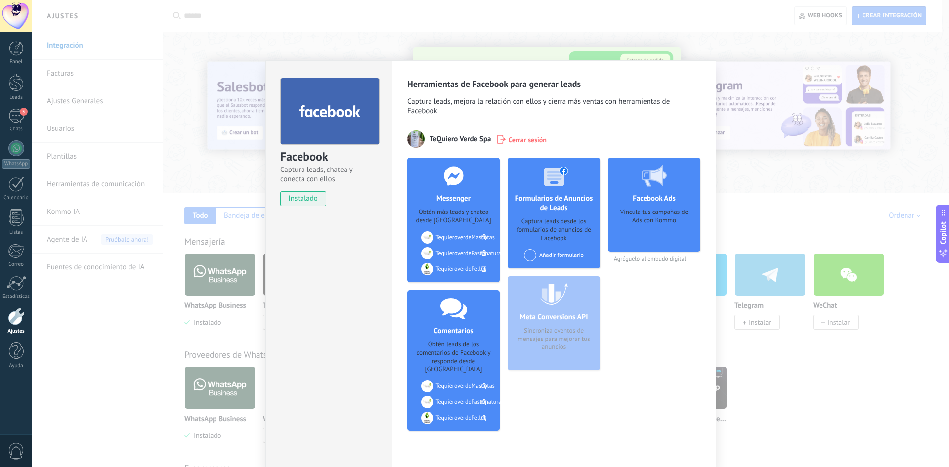
drag, startPoint x: 873, startPoint y: 182, endPoint x: 879, endPoint y: 191, distance: 11.1
click at [879, 191] on div "Facebook Captura leads, chatea y conecta con ellos instalado Desinstalar Herram…" at bounding box center [490, 233] width 917 height 467
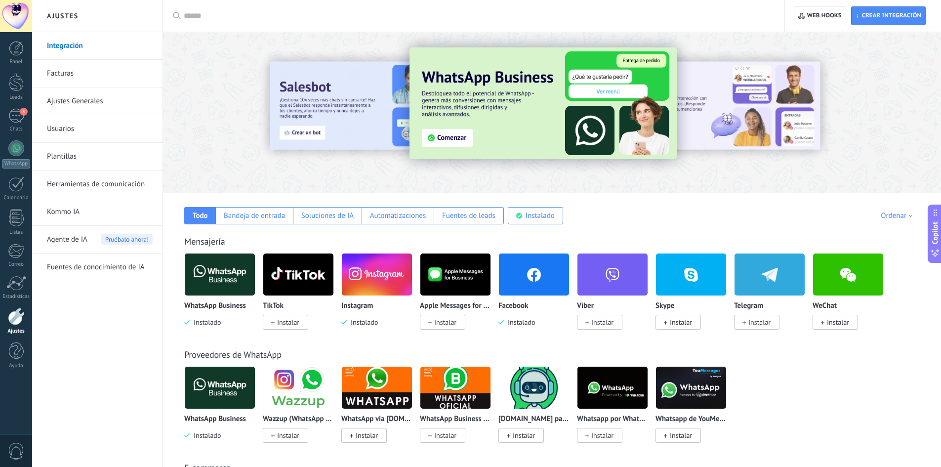
click at [549, 287] on img at bounding box center [534, 275] width 70 height 48
click at [12, 116] on div "5" at bounding box center [16, 116] width 16 height 14
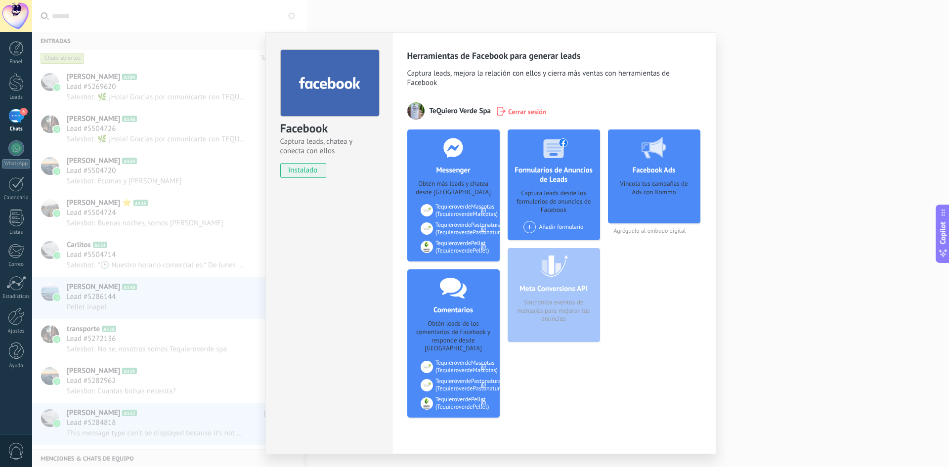
click at [14, 115] on div "5" at bounding box center [16, 116] width 16 height 14
drag, startPoint x: 317, startPoint y: 255, endPoint x: 319, endPoint y: 261, distance: 7.1
click at [319, 261] on div "Facebook Captura leads, chatea y conecta con ellos instalado Desinstalar" at bounding box center [328, 243] width 127 height 422
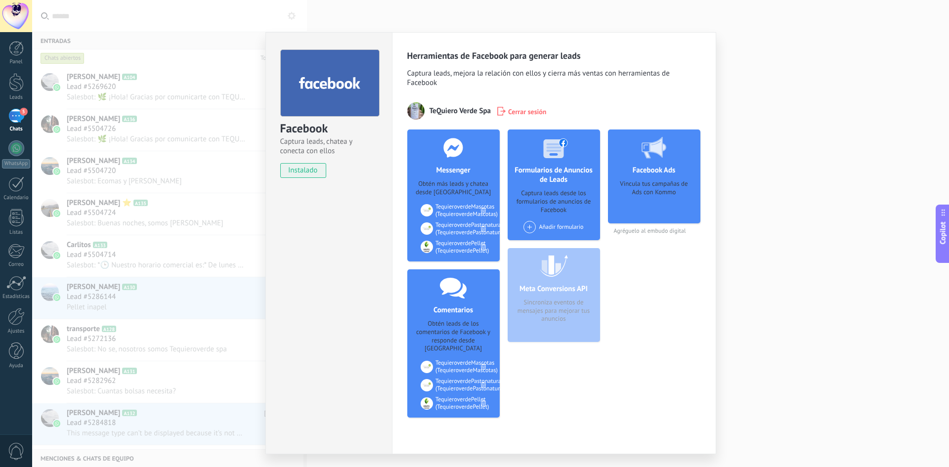
drag, startPoint x: 319, startPoint y: 261, endPoint x: 328, endPoint y: 363, distance: 102.2
click at [328, 363] on div "Facebook Captura leads, chatea y conecta con ellos instalado Desinstalar" at bounding box center [328, 243] width 127 height 422
click at [543, 306] on div "Meta Conversions API Sincroniza eventos de mensajes para mejorar tus anuncios" at bounding box center [554, 295] width 92 height 94
click at [11, 114] on div "5" at bounding box center [16, 116] width 16 height 14
click at [823, 303] on div "Facebook Captura leads, chatea y conecta con ellos instalado Desinstalar Herram…" at bounding box center [490, 233] width 917 height 467
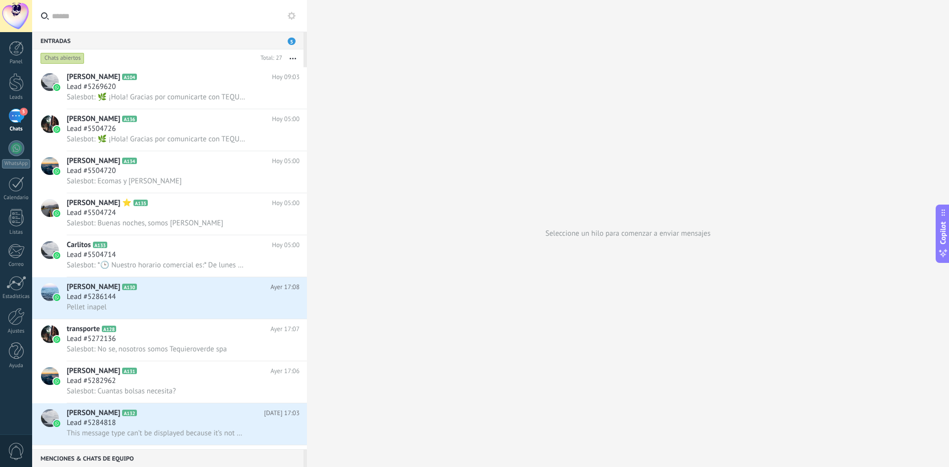
click at [515, 211] on div "Seleccione un hilo para comenzar a enviar mensajes" at bounding box center [628, 233] width 642 height 467
click at [13, 108] on div at bounding box center [15, 115] width 15 height 15
click at [863, 144] on div "Seleccione un hilo para comenzar a enviar mensajes" at bounding box center [628, 233] width 642 height 467
click at [12, 53] on div at bounding box center [16, 48] width 15 height 15
